Goal: Information Seeking & Learning: Learn about a topic

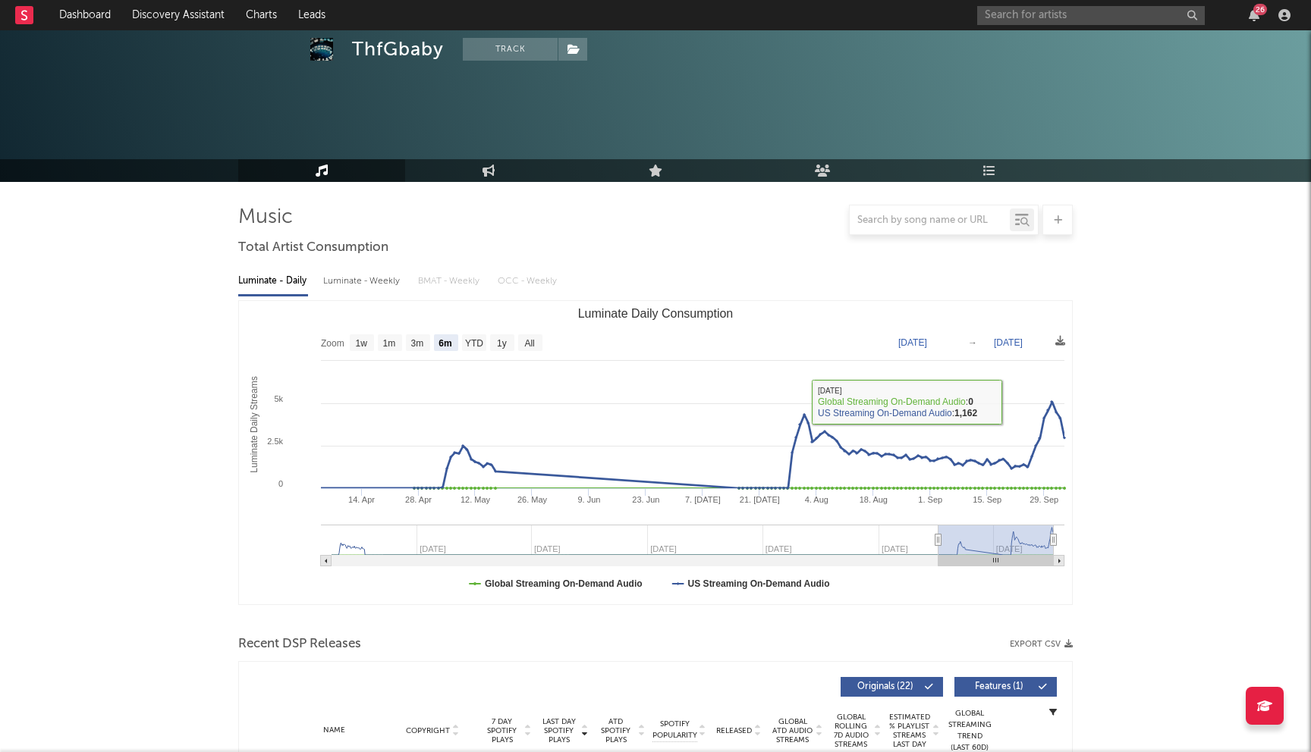
select select "6m"
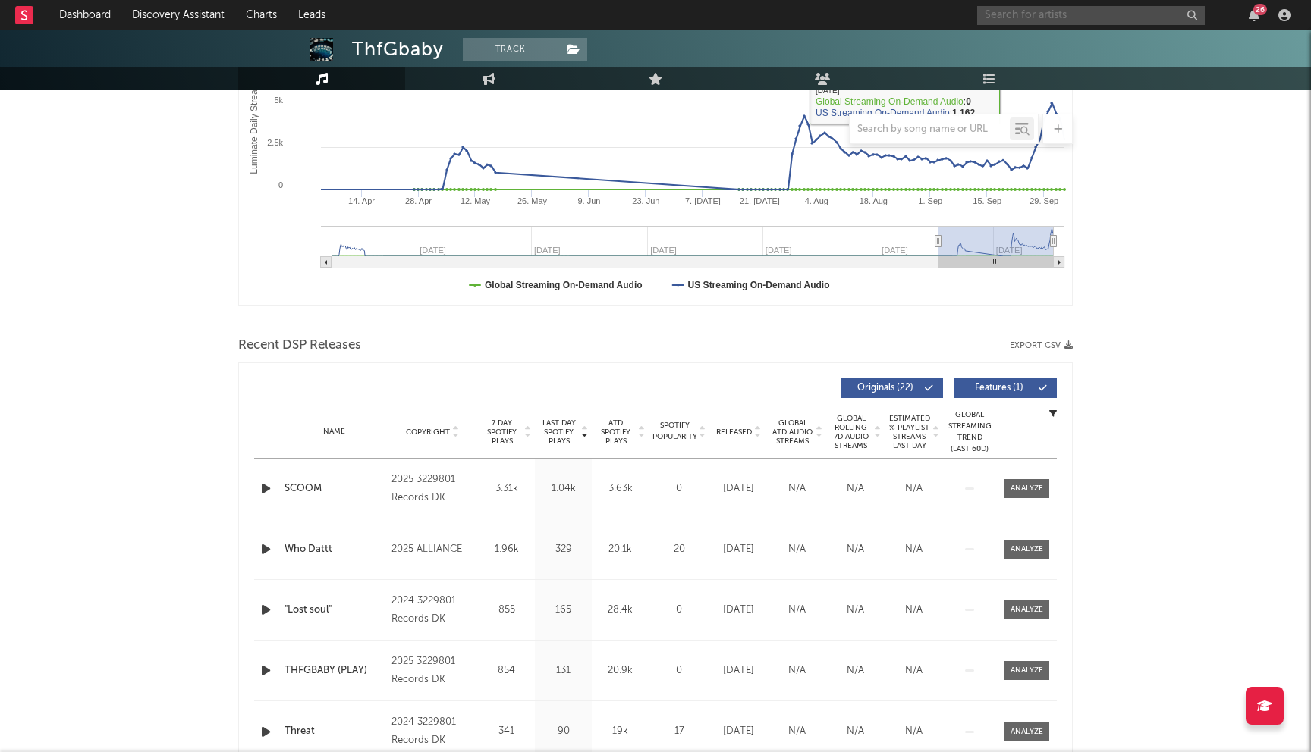
click at [1012, 17] on input "text" at bounding box center [1091, 15] width 228 height 19
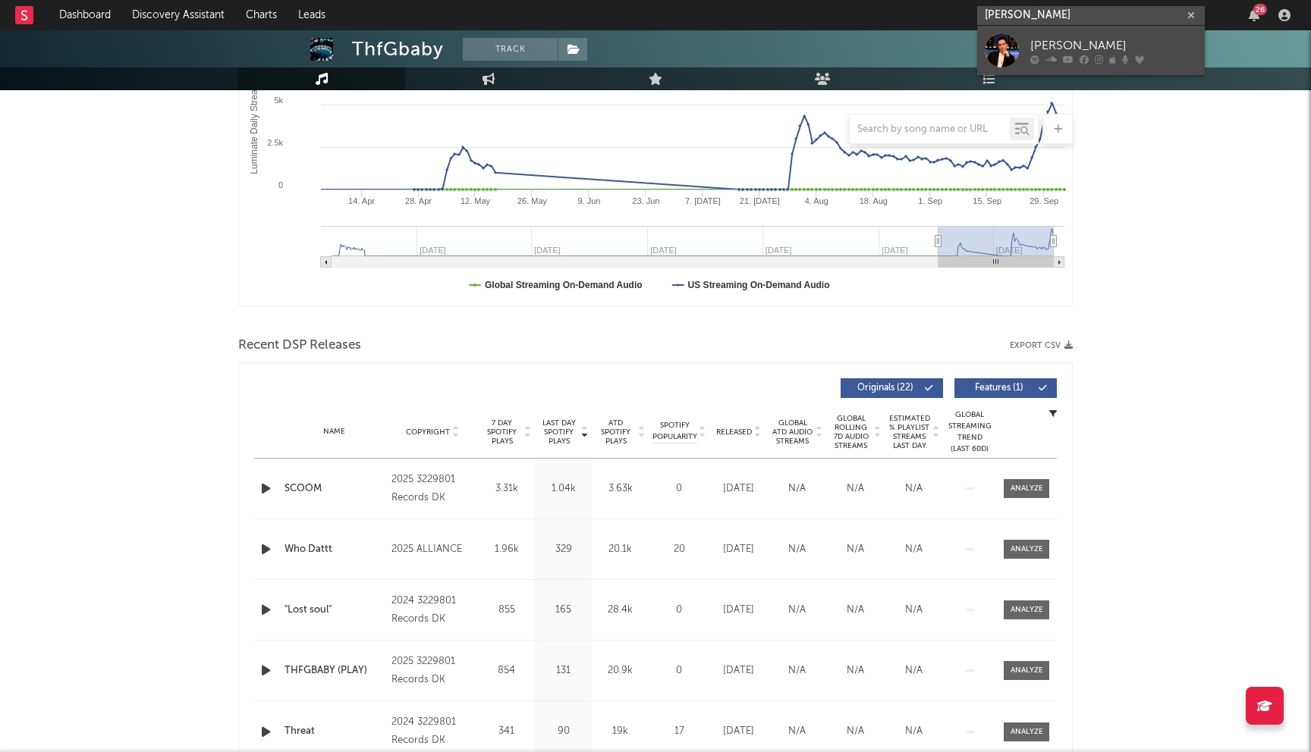
type input "[PERSON_NAME]"
click at [1044, 42] on div "[PERSON_NAME]" at bounding box center [1113, 45] width 167 height 18
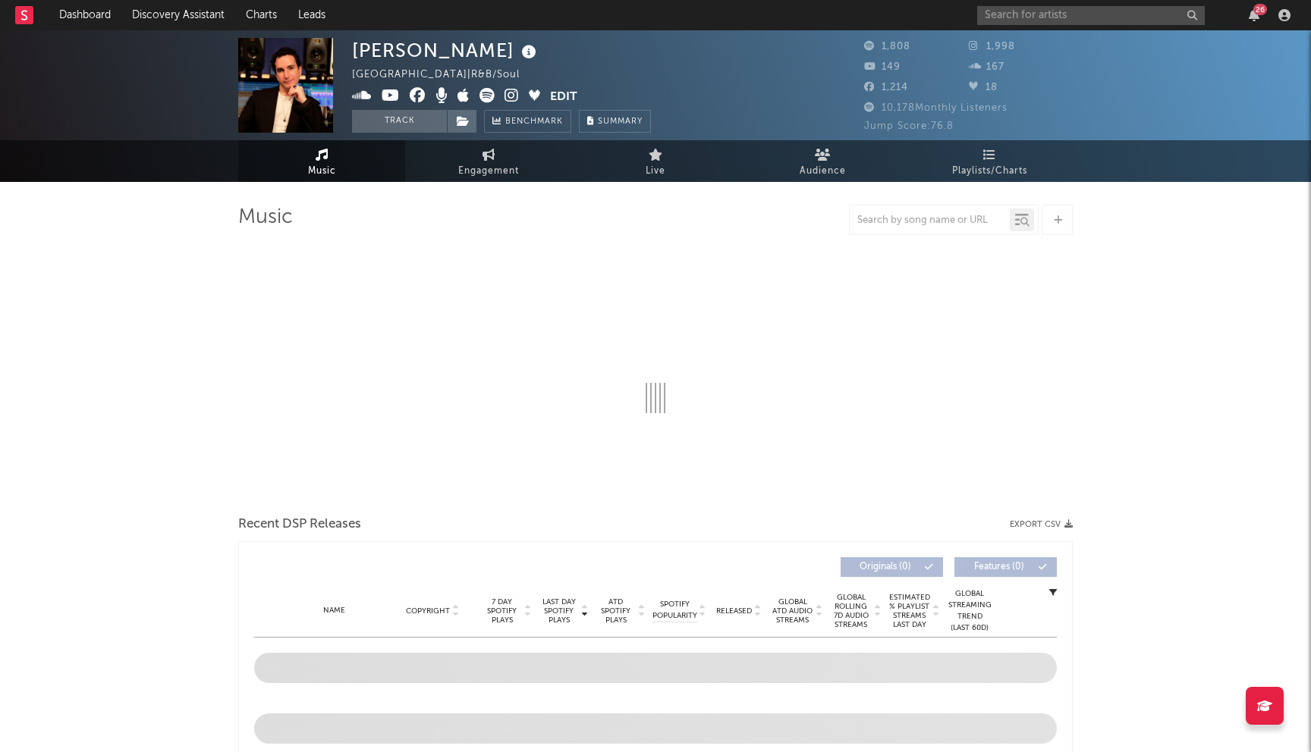
select select "1w"
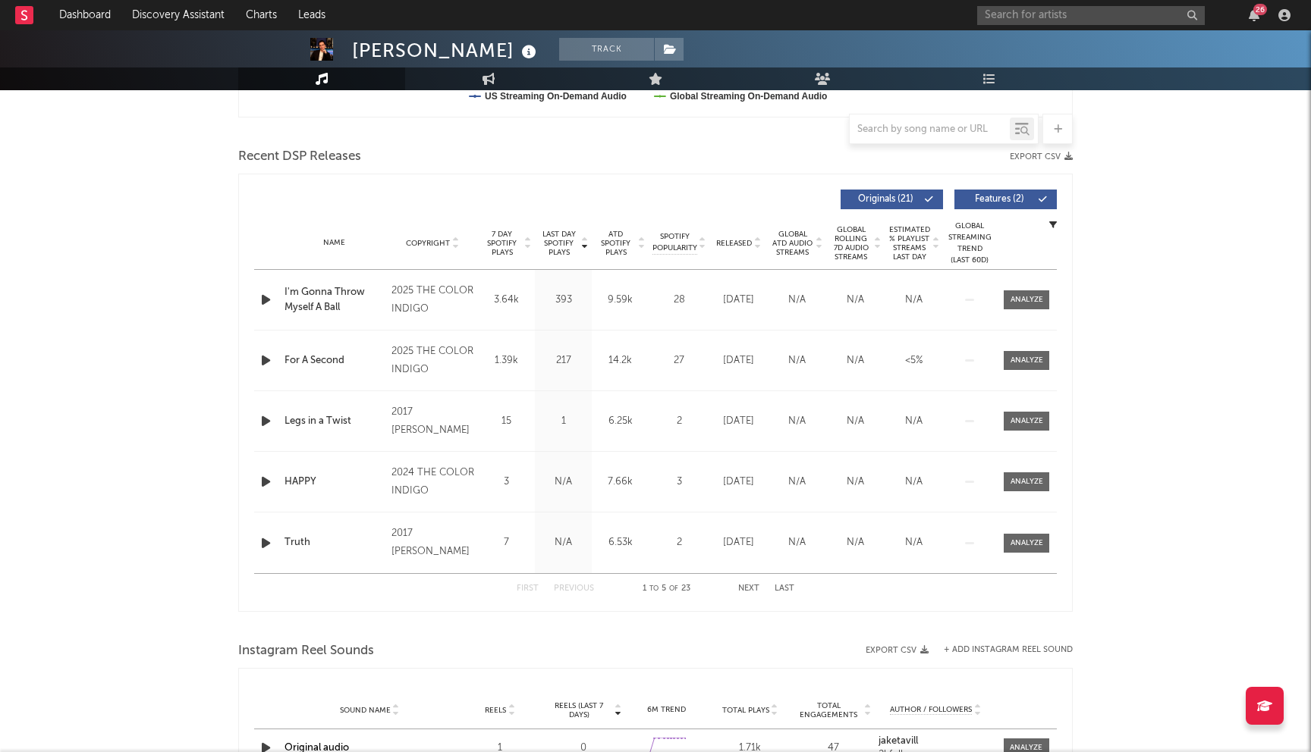
scroll to position [366, 0]
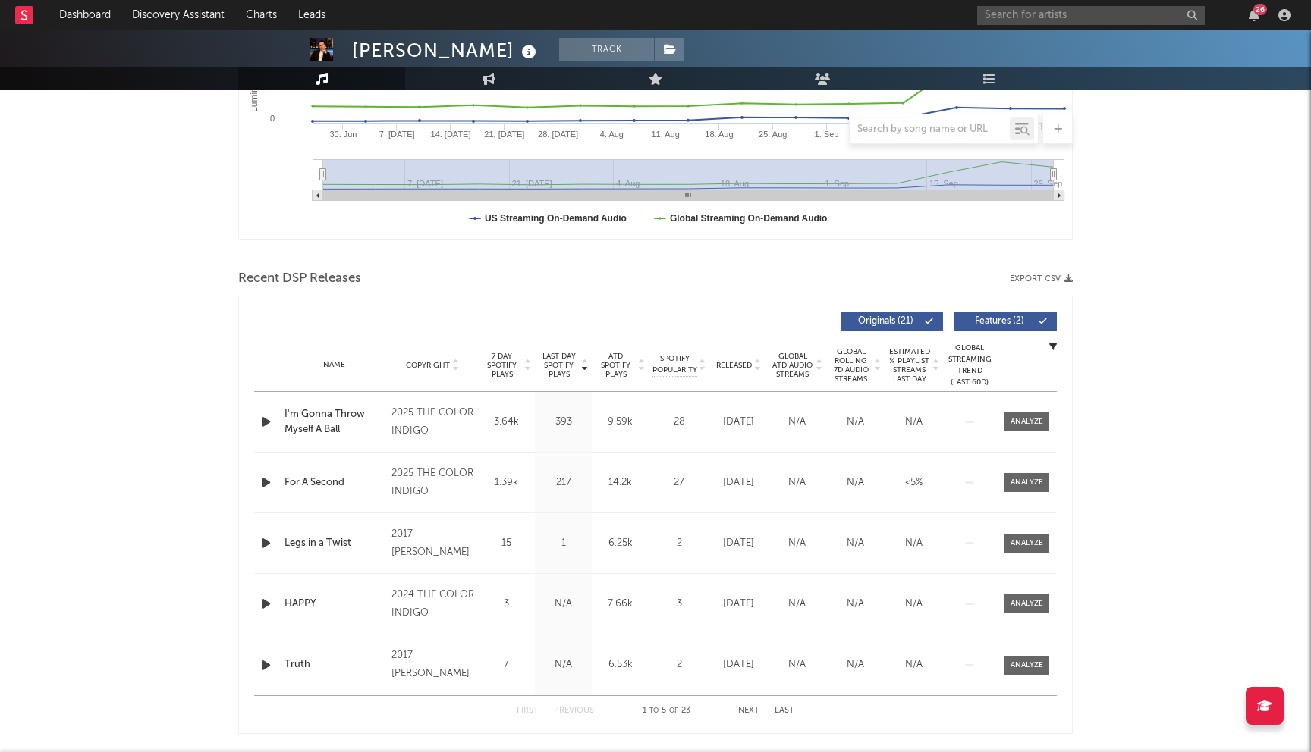
click at [564, 369] on span "Last Day Spotify Plays" at bounding box center [559, 365] width 40 height 27
